Goal: Check status: Check status

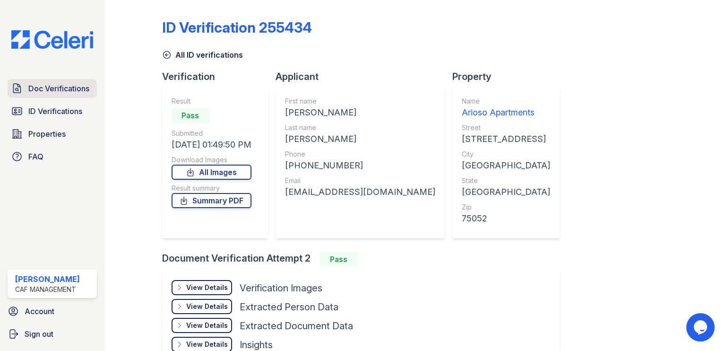
click at [55, 88] on span "Doc Verifications" at bounding box center [58, 88] width 61 height 11
click at [45, 88] on span "Doc Verifications" at bounding box center [58, 88] width 61 height 11
